Goal: Task Accomplishment & Management: Use online tool/utility

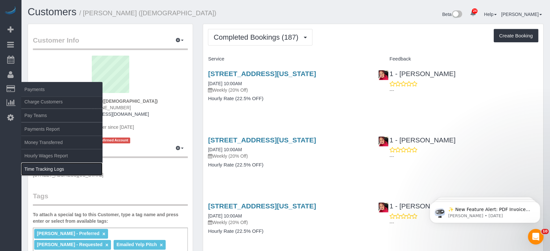
click at [44, 166] on link "Time Tracking Logs" at bounding box center [61, 169] width 81 height 13
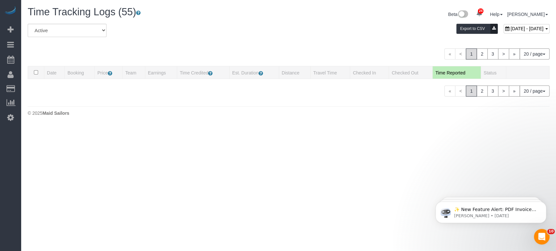
click at [504, 25] on div "September 22, 2025 - September 22, 2025" at bounding box center [527, 28] width 46 height 9
type input "**********"
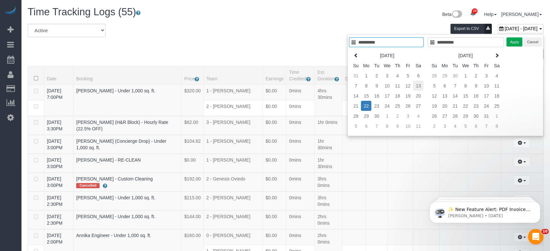
type input "**********"
click at [420, 85] on td "13" at bounding box center [418, 86] width 10 height 10
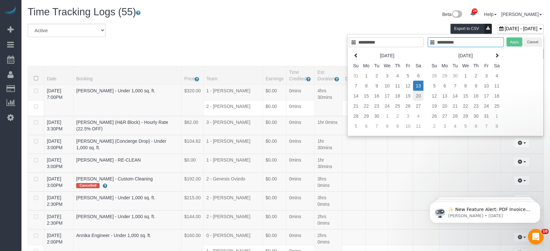
type input "**********"
click at [418, 94] on td "20" at bounding box center [418, 96] width 10 height 10
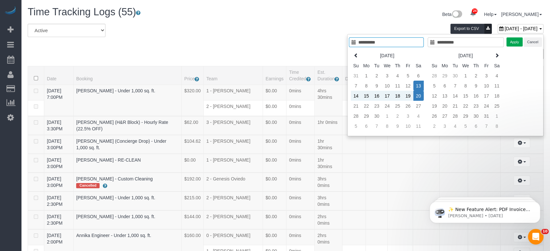
type input "**********"
click at [511, 38] on button "Apply" at bounding box center [515, 41] width 16 height 9
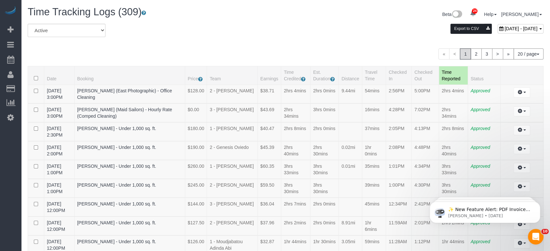
click at [451, 30] on button "Export to CSV" at bounding box center [471, 29] width 41 height 10
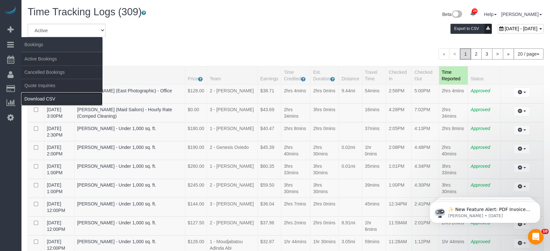
click at [59, 97] on link "Download CSV" at bounding box center [61, 99] width 81 height 13
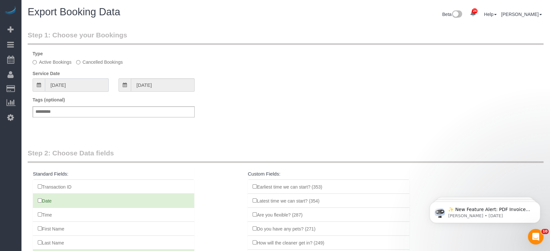
click at [65, 84] on input "08/23/2025" at bounding box center [77, 85] width 64 height 13
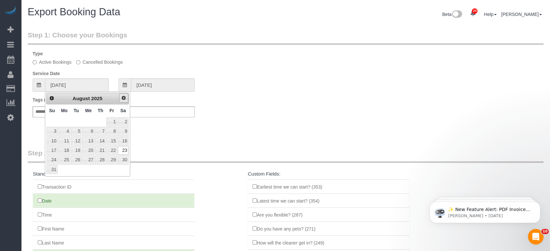
click at [123, 96] on span "Next" at bounding box center [123, 97] width 5 height 5
click at [79, 143] on link "16" at bounding box center [76, 141] width 10 height 9
type input "09/16/2025"
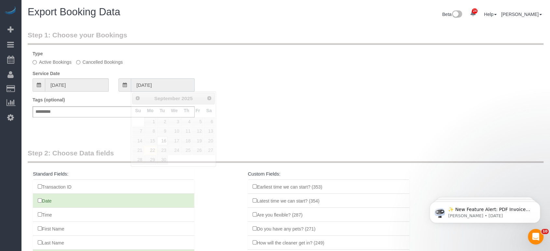
click at [148, 85] on input "09/16/2025" at bounding box center [163, 85] width 64 height 13
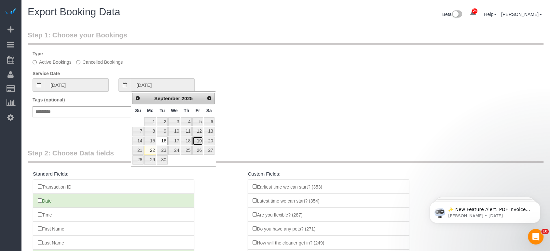
click at [199, 139] on link "19" at bounding box center [198, 141] width 10 height 9
type input "09/19/2025"
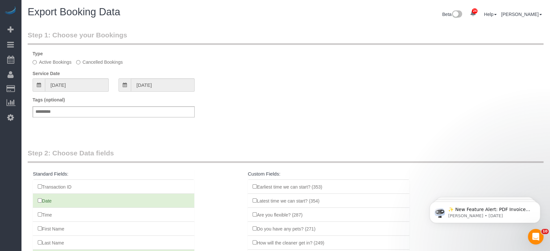
scroll to position [127, 0]
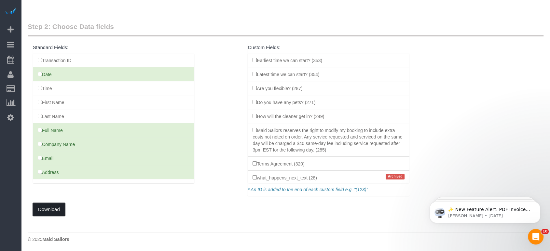
click at [49, 210] on button "Download" at bounding box center [49, 210] width 33 height 14
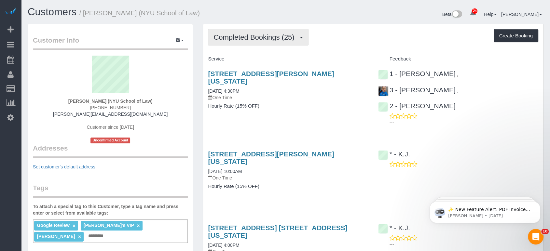
click at [240, 36] on span "Completed Bookings (25)" at bounding box center [256, 37] width 84 height 8
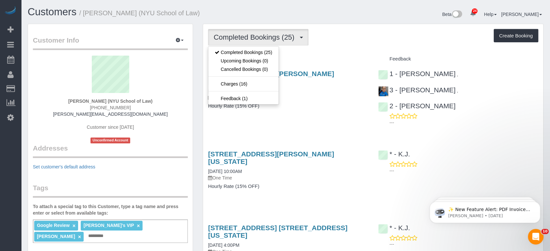
click at [379, 21] on div "Beta 24 Your Notifications You have 0 alerts × You have 1 to charge for 09/20/2…" at bounding box center [417, 15] width 263 height 17
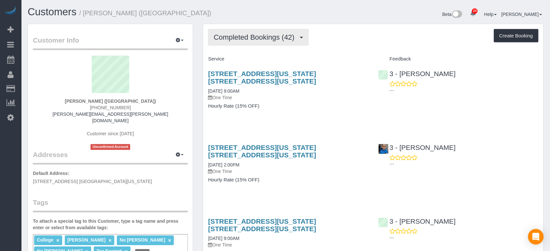
click at [262, 34] on span "Completed Bookings (42)" at bounding box center [256, 37] width 84 height 8
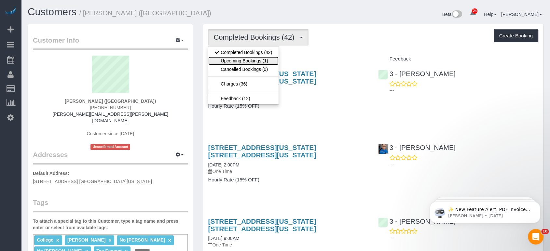
click at [255, 57] on link "Upcoming Bookings (1)" at bounding box center [243, 61] width 70 height 8
